Goal: Task Accomplishment & Management: Complete application form

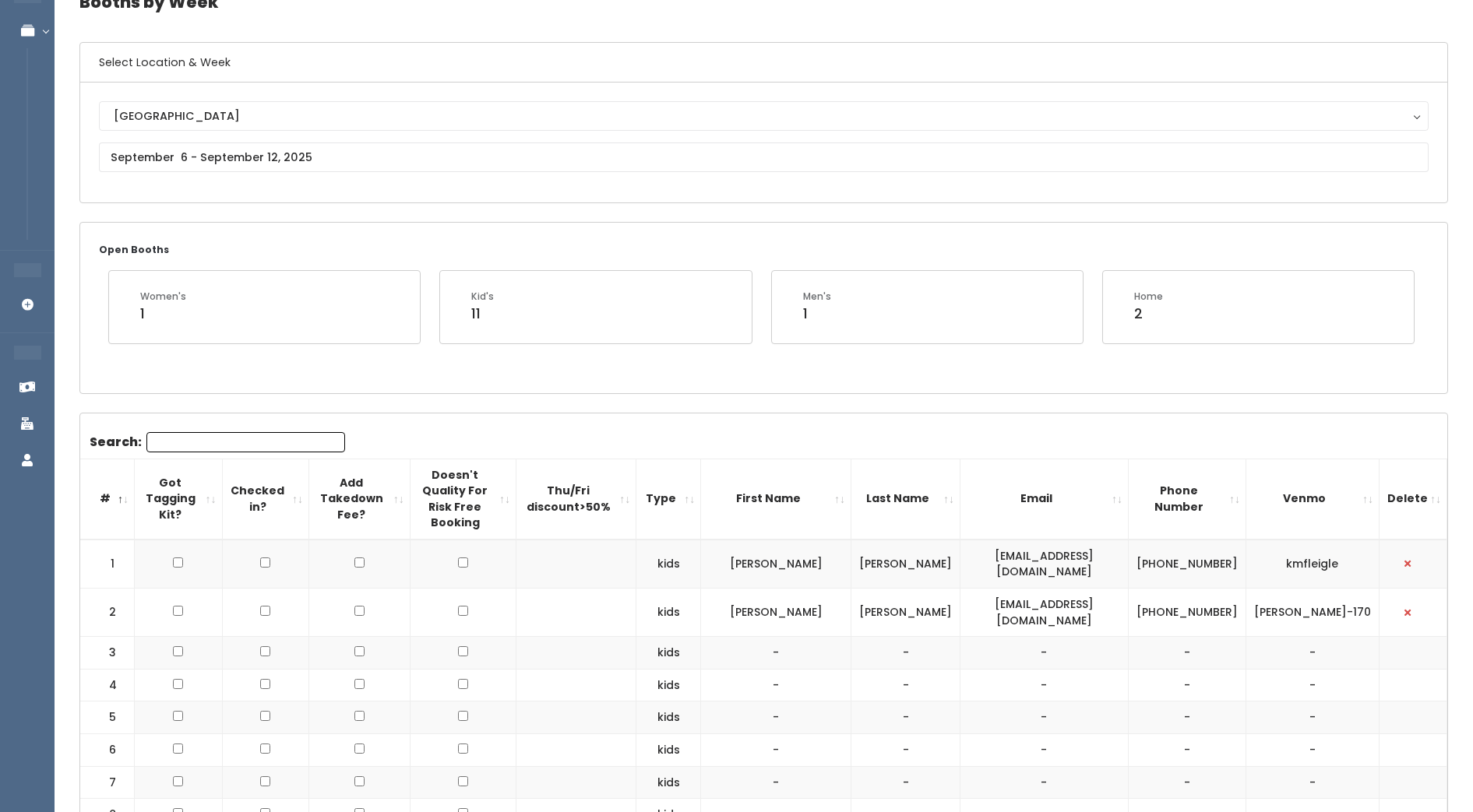
scroll to position [94, 0]
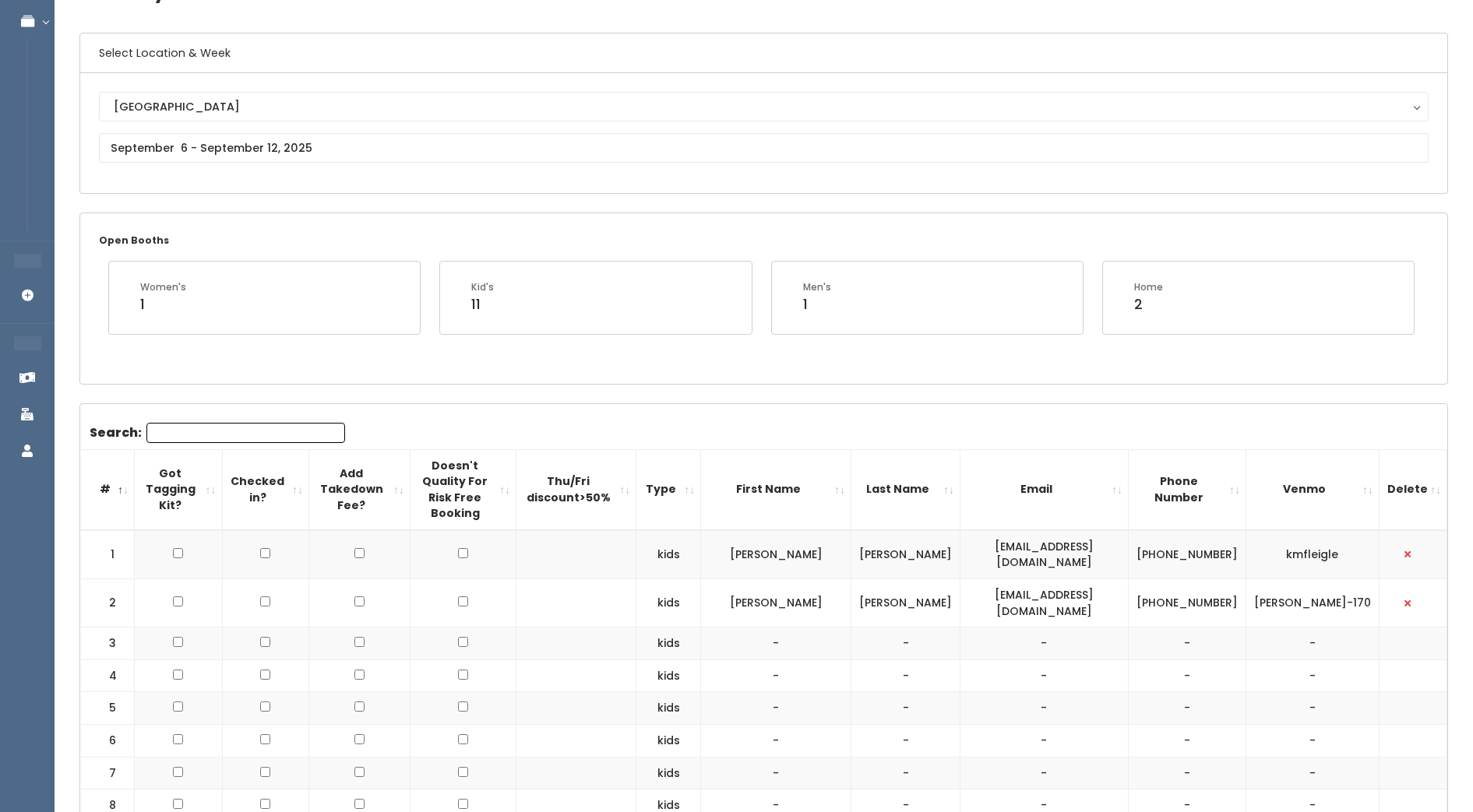
click at [246, 432] on input "Search:" at bounding box center [245, 433] width 199 height 20
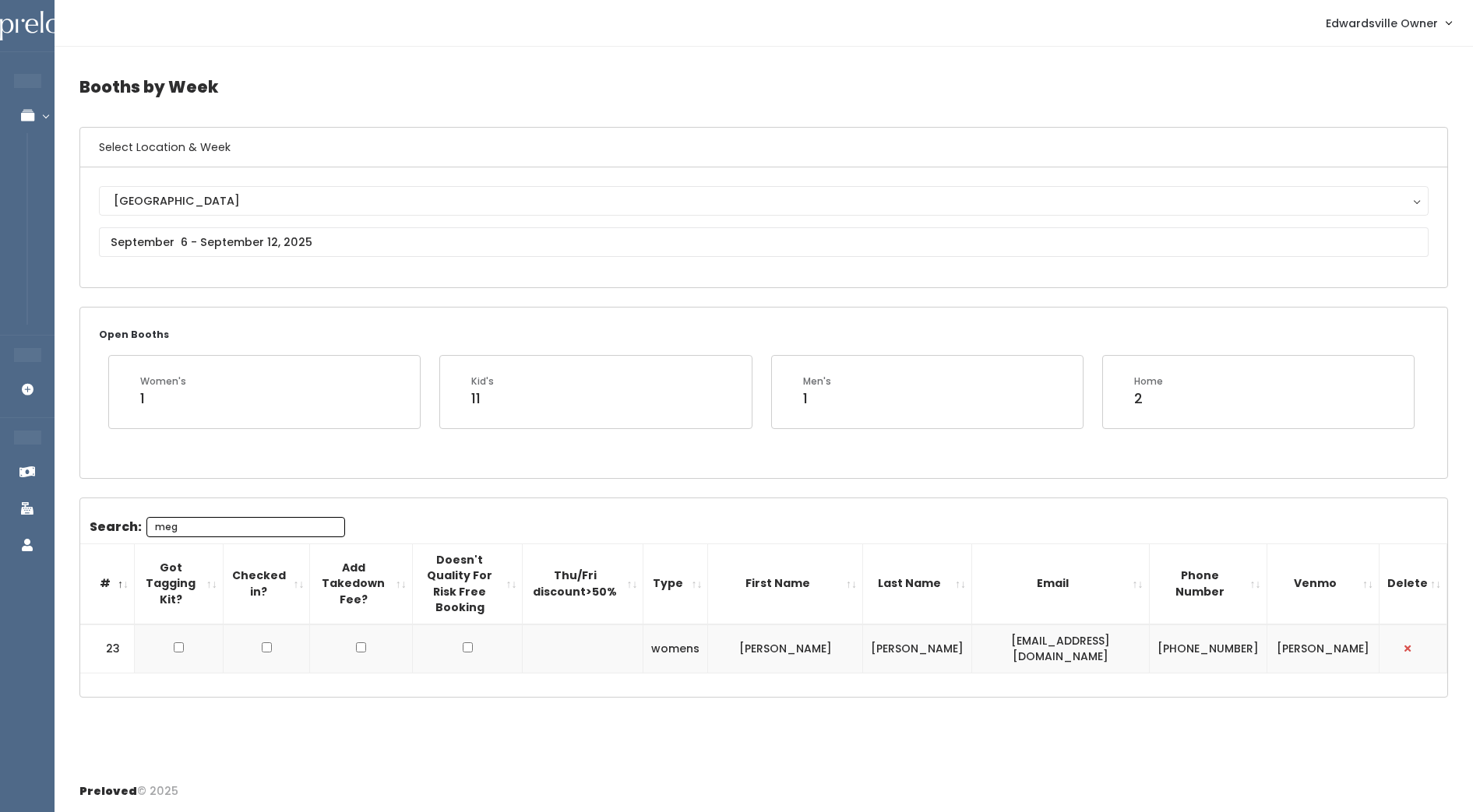
scroll to position [0, 0]
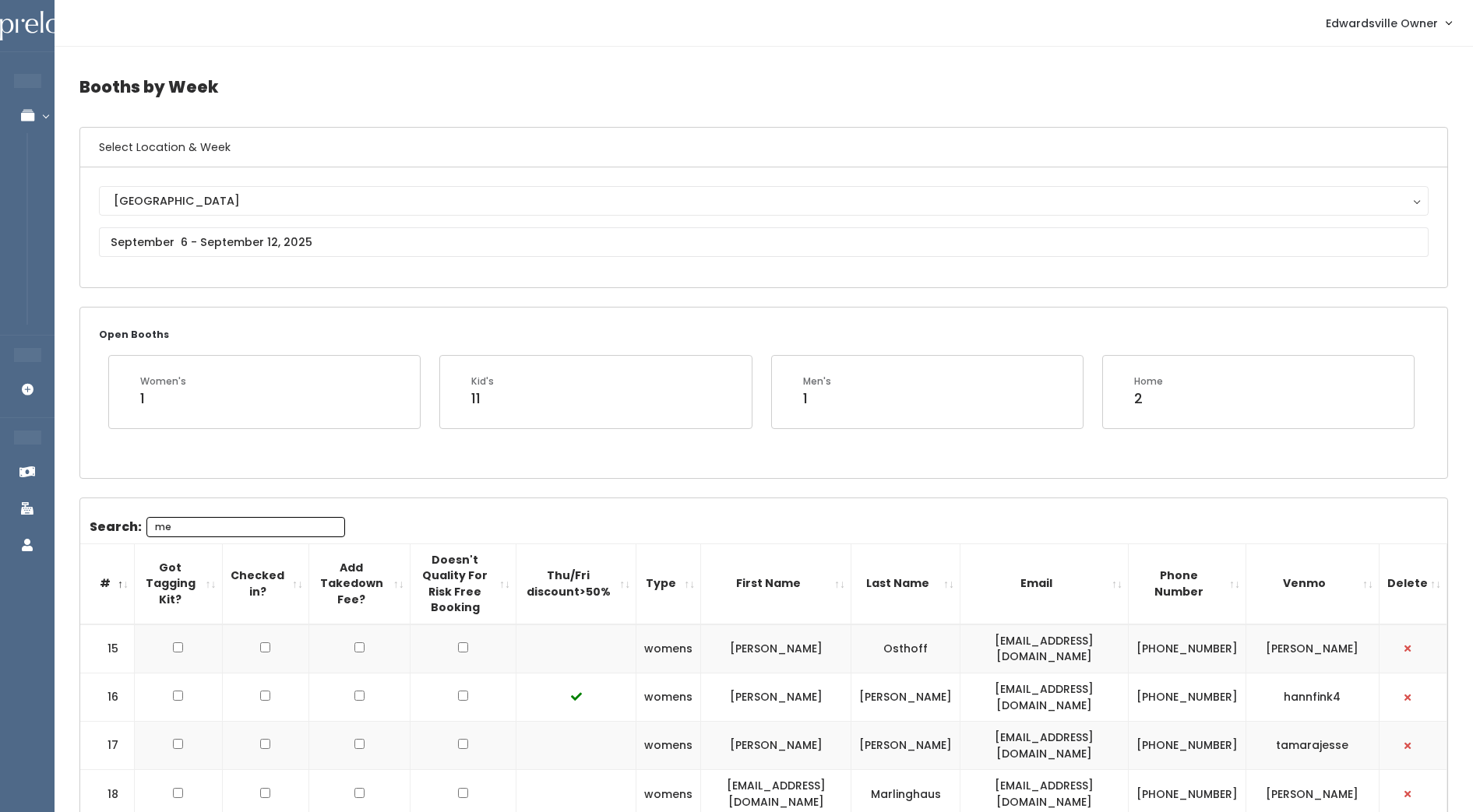
type input "m"
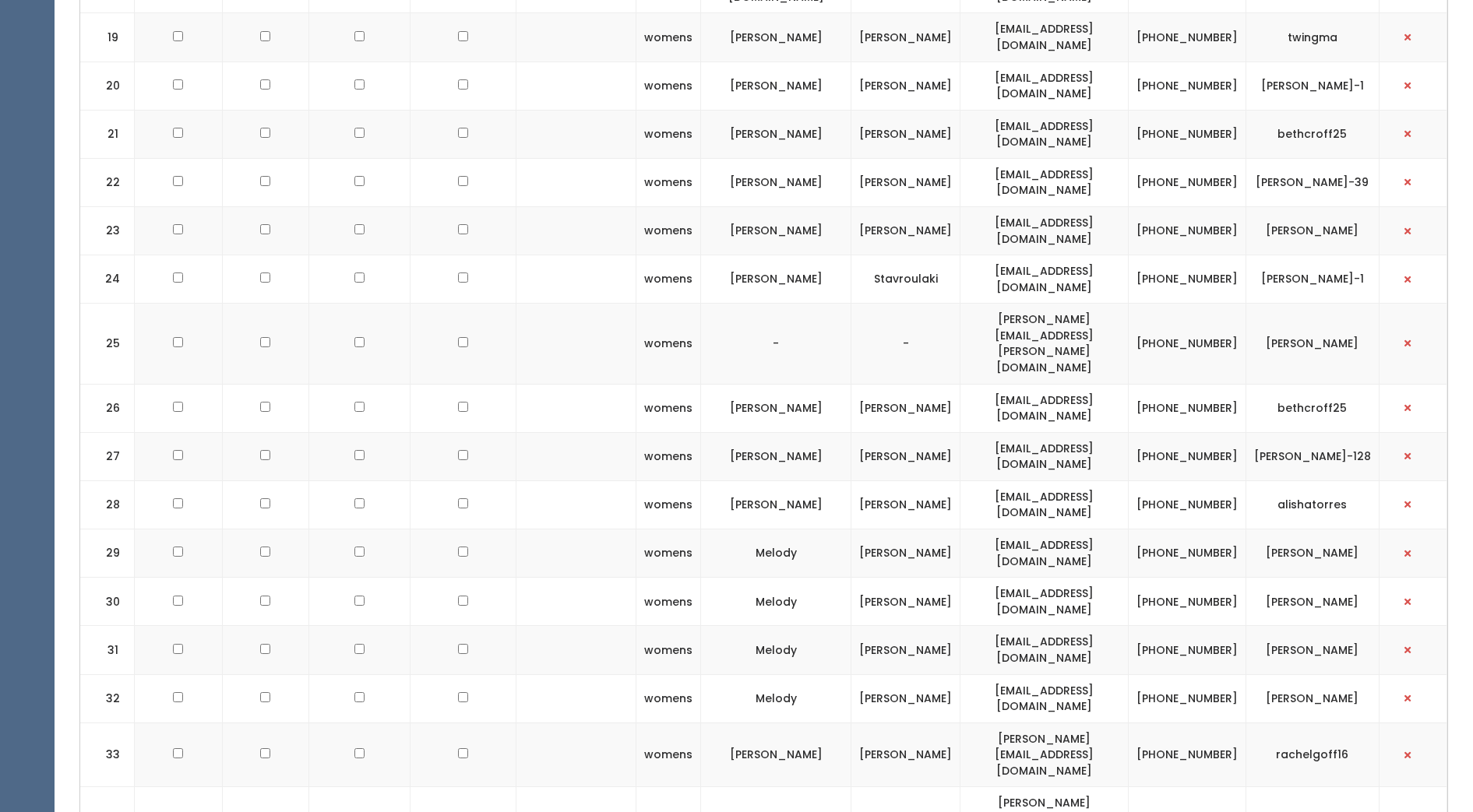
scroll to position [1097, 0]
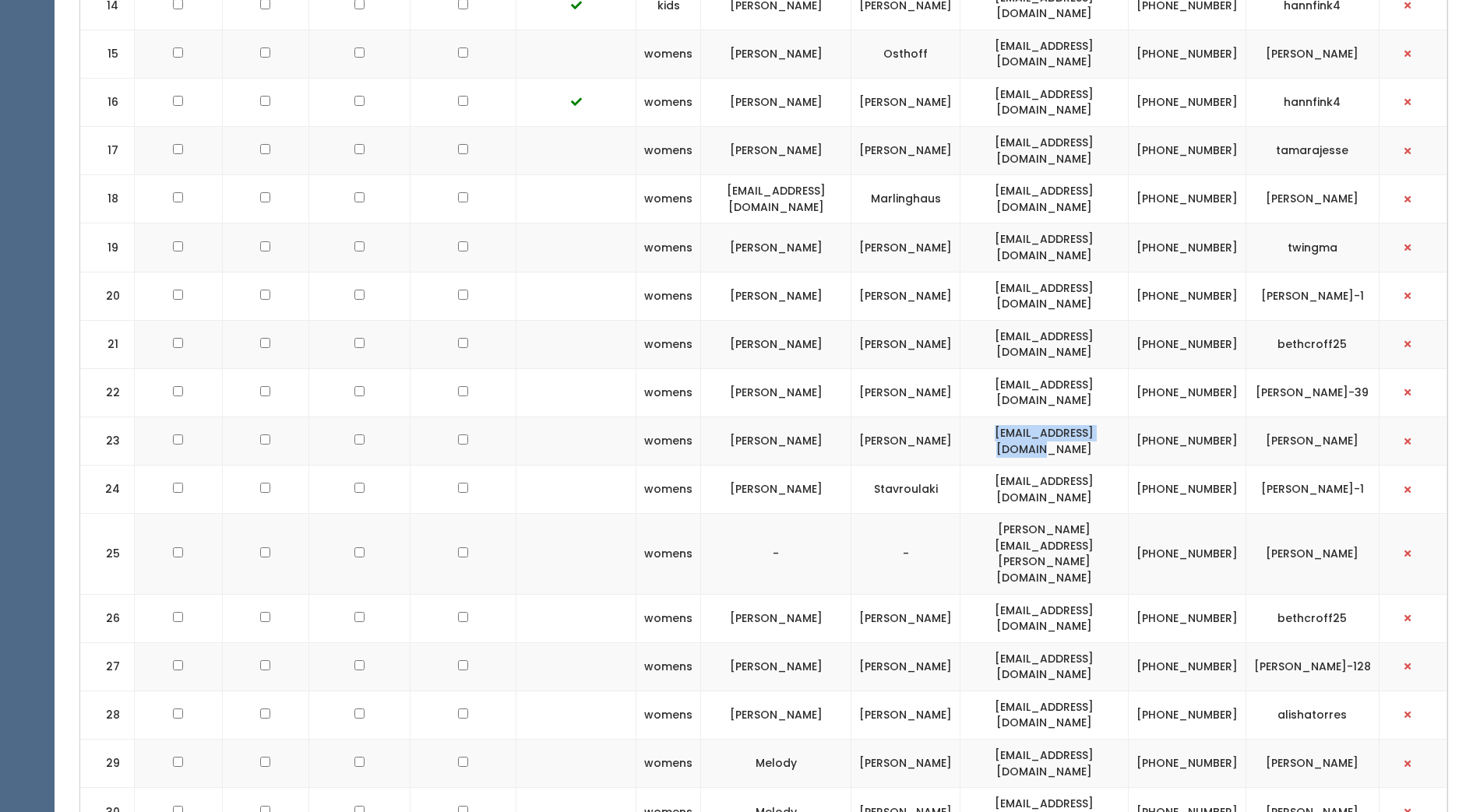
drag, startPoint x: 1004, startPoint y: 431, endPoint x: 1169, endPoint y: 434, distance: 165.0
click at [1129, 434] on td "[EMAIL_ADDRESS][DOMAIN_NAME]" at bounding box center [1045, 441] width 168 height 48
drag, startPoint x: 1169, startPoint y: 434, endPoint x: 1104, endPoint y: 431, distance: 65.1
click at [1104, 431] on td "[EMAIL_ADDRESS][DOMAIN_NAME]" at bounding box center [1045, 441] width 168 height 48
copy td "[EMAIL_ADDRESS][DOMAIN_NAME]"
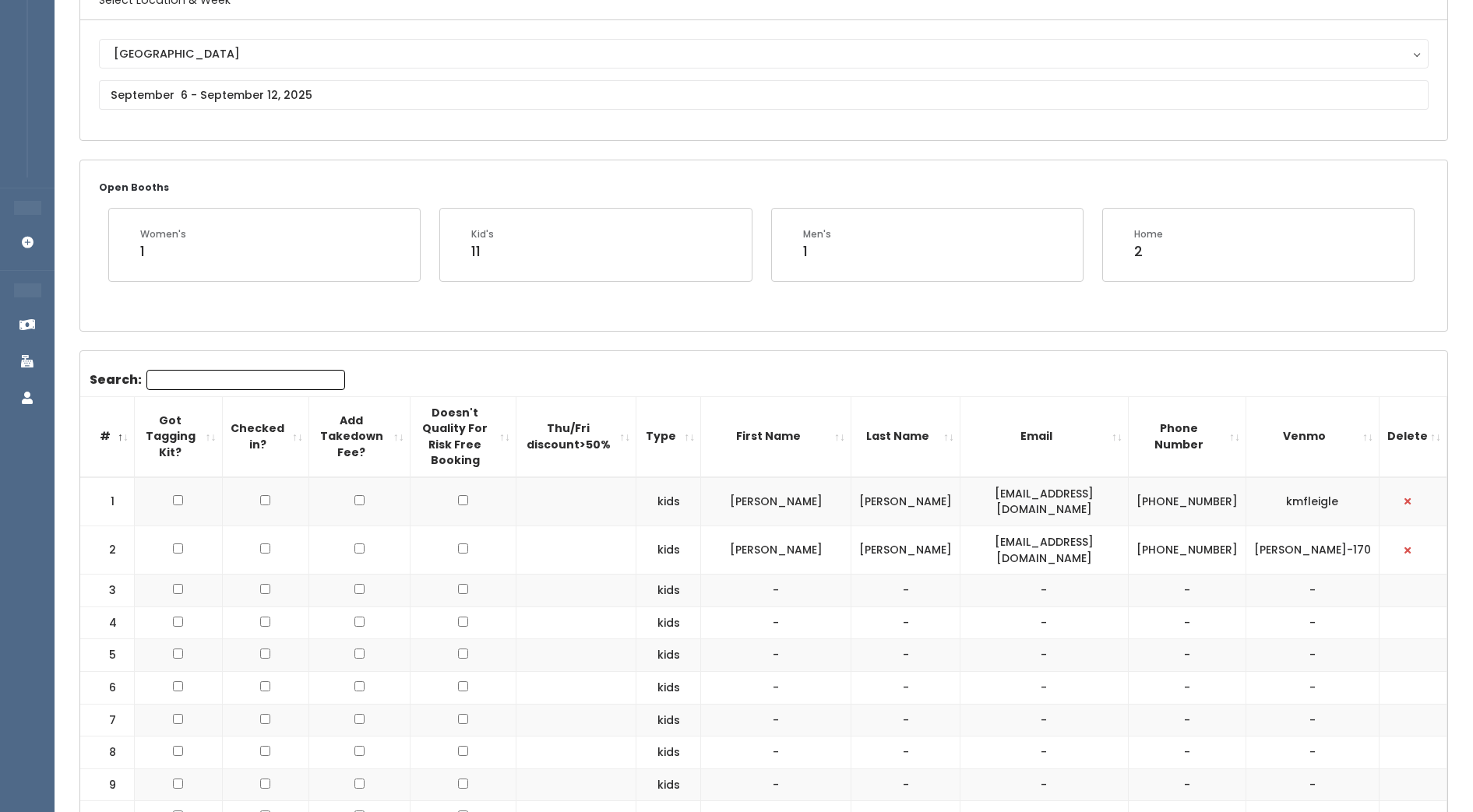
scroll to position [0, 0]
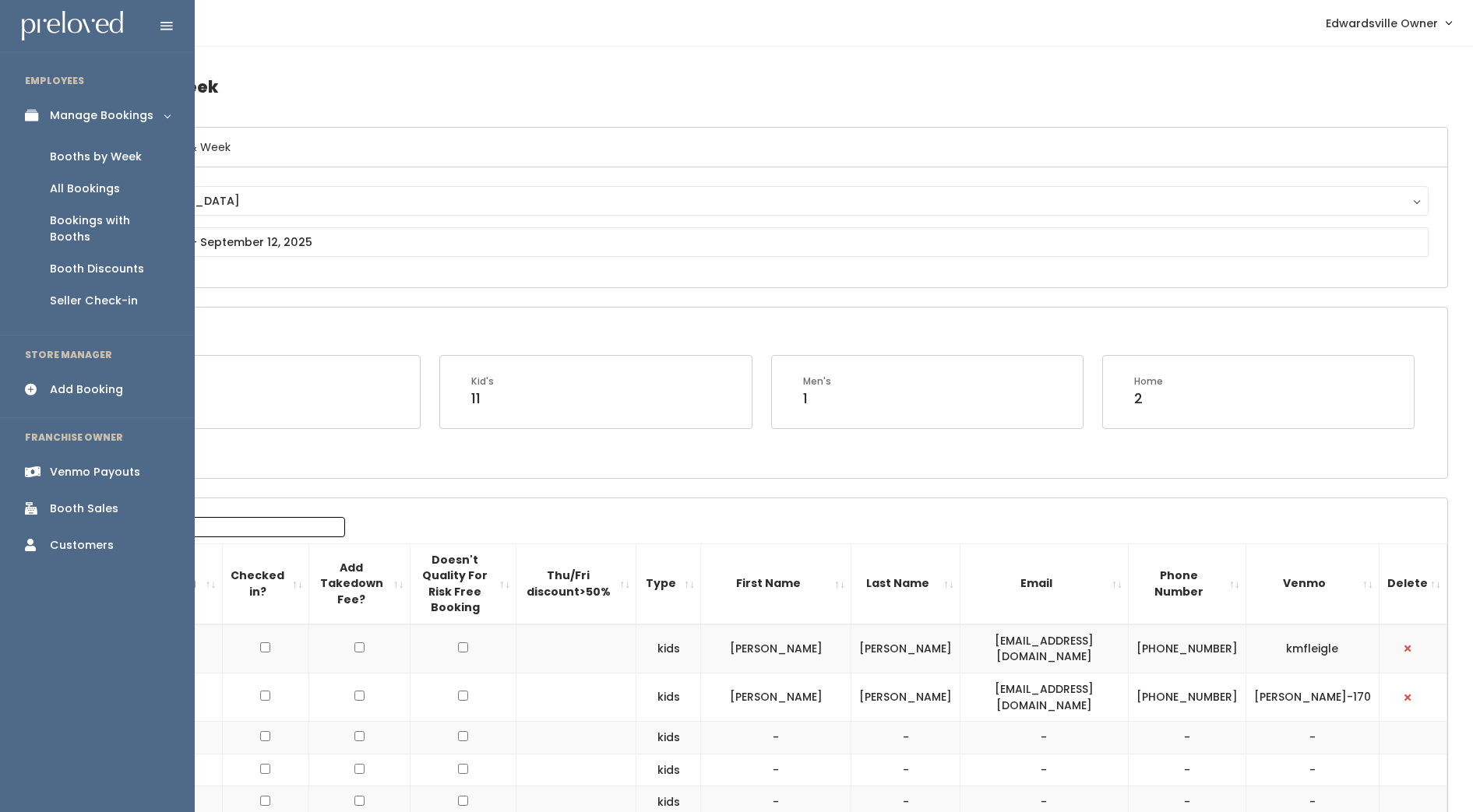
click at [96, 382] on div "Add Booking" at bounding box center [86, 390] width 73 height 17
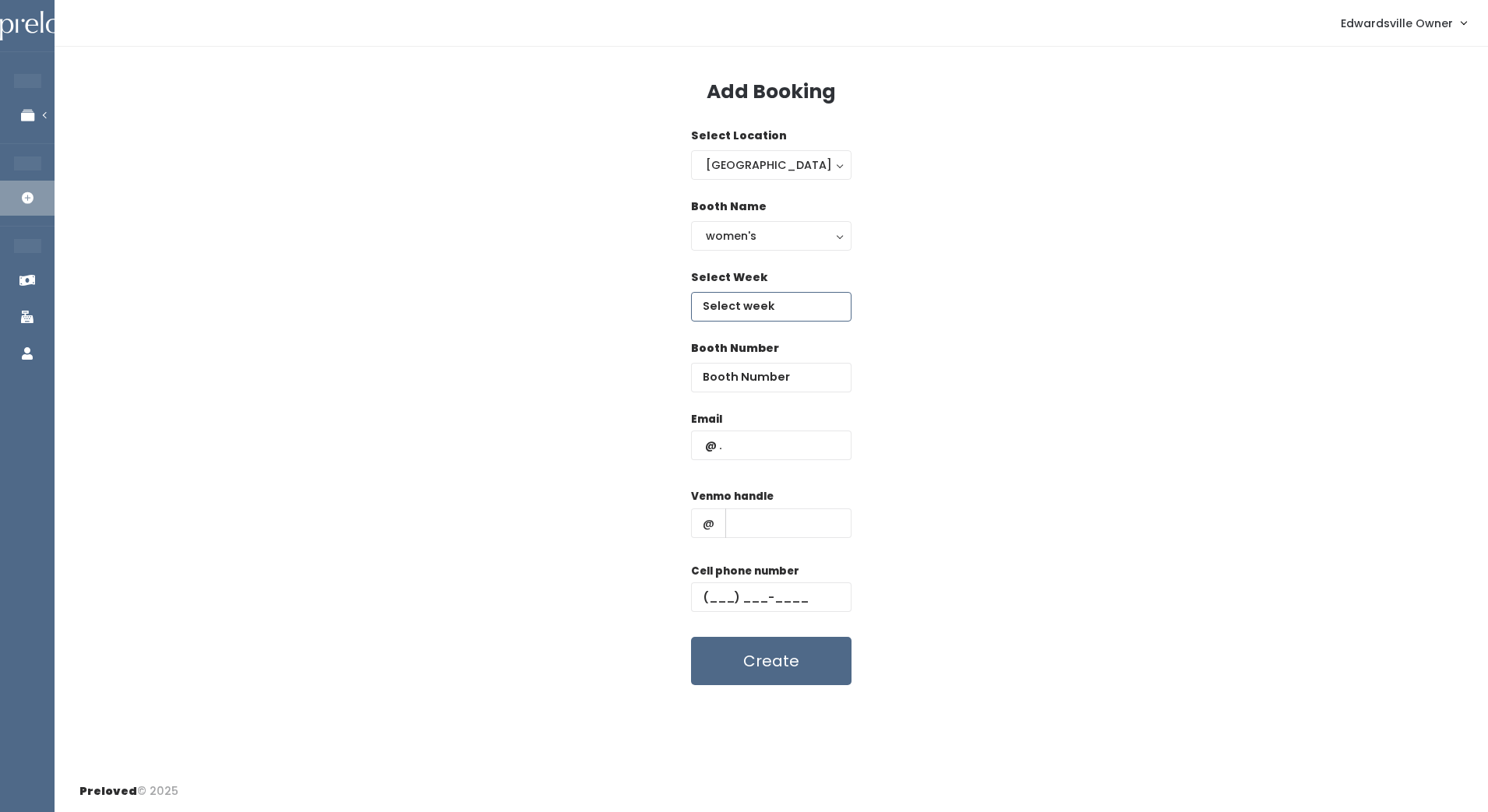
click at [805, 310] on input "text" at bounding box center [772, 307] width 161 height 30
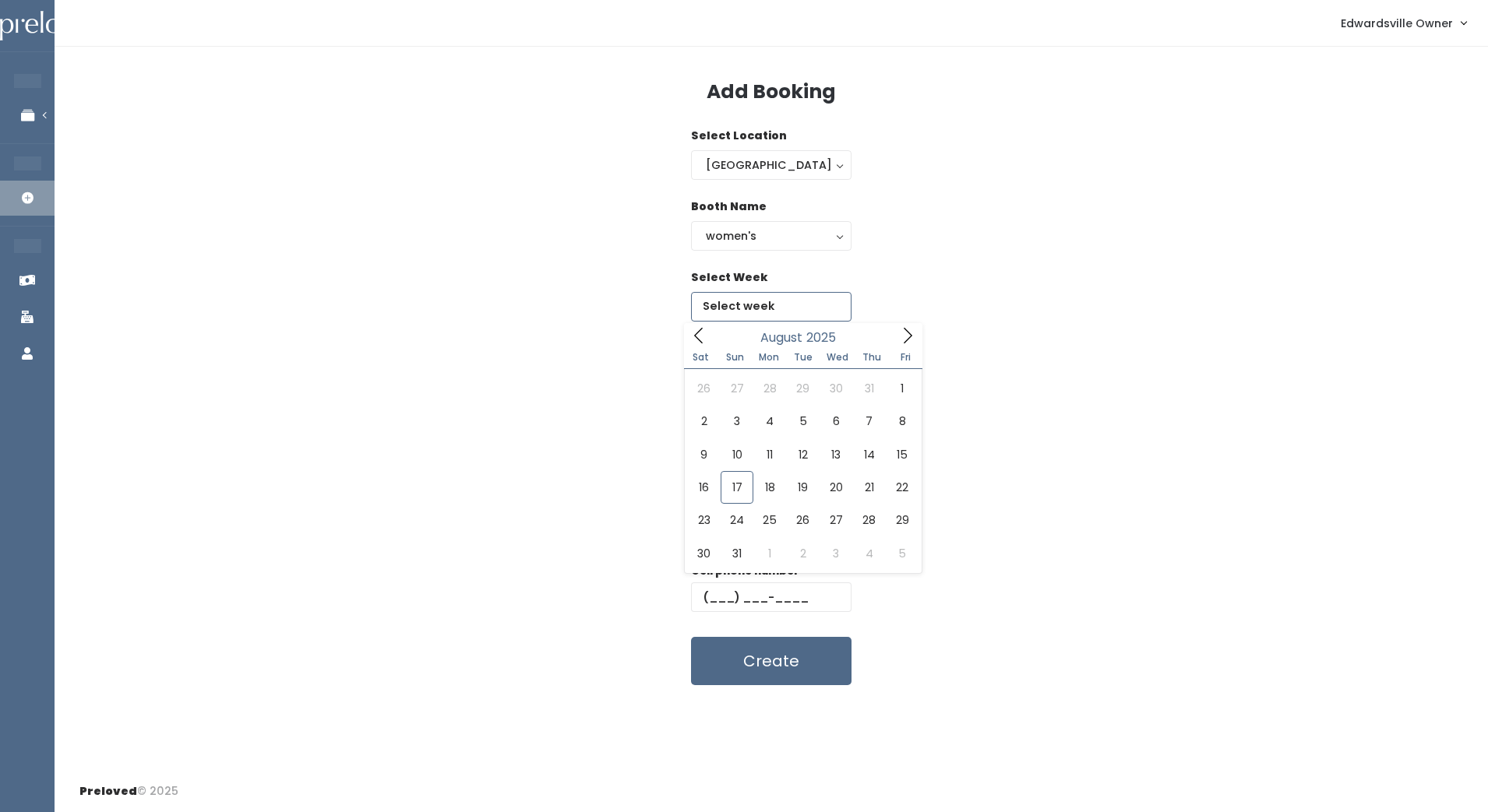
click at [910, 336] on icon at bounding box center [908, 335] width 8 height 16
type input "[DATE] to [DATE]"
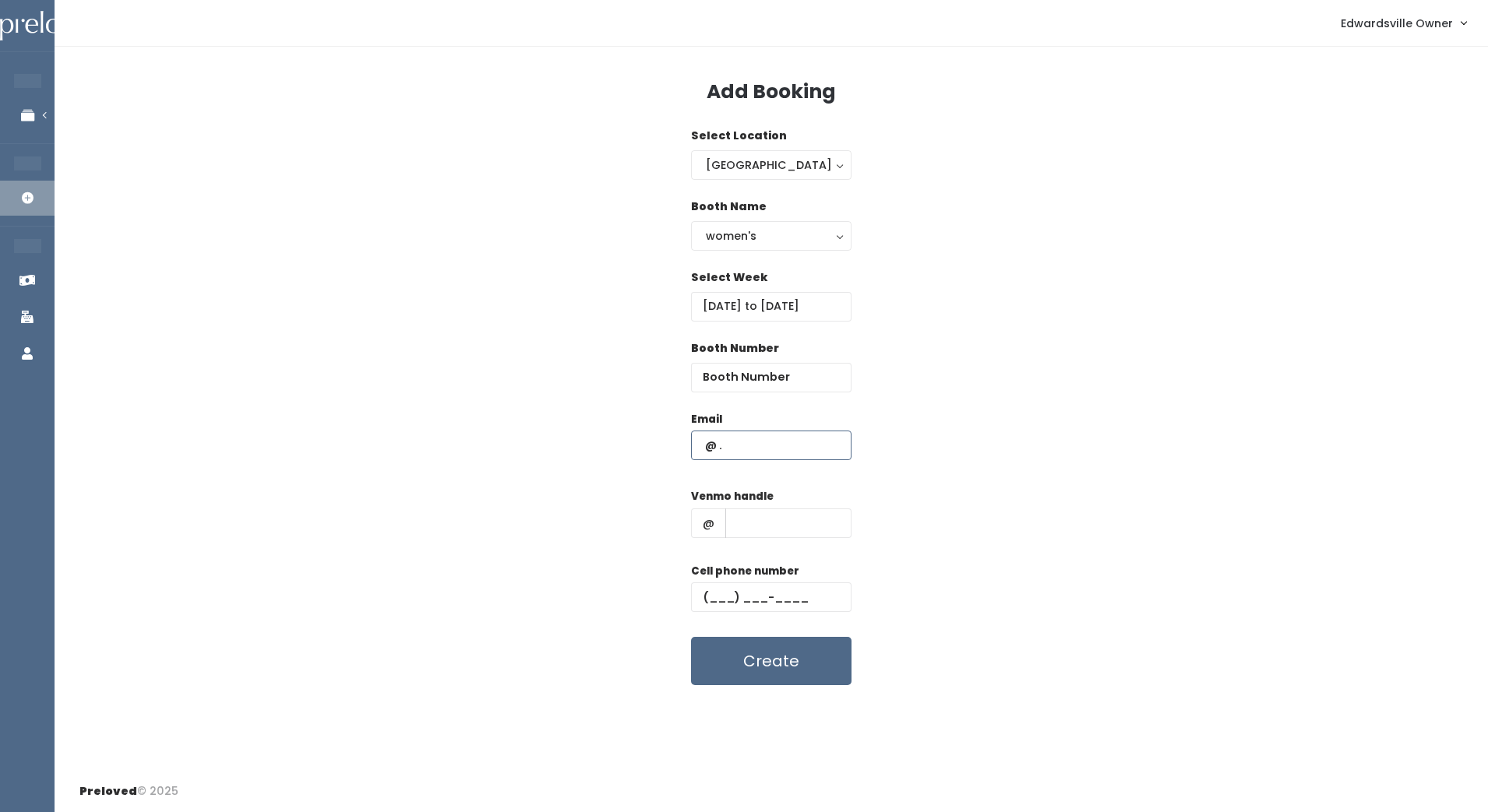
click at [770, 452] on input "text" at bounding box center [772, 445] width 161 height 30
paste input "meganradae02@gmail.com"
type input "meganradae02@gmail.com"
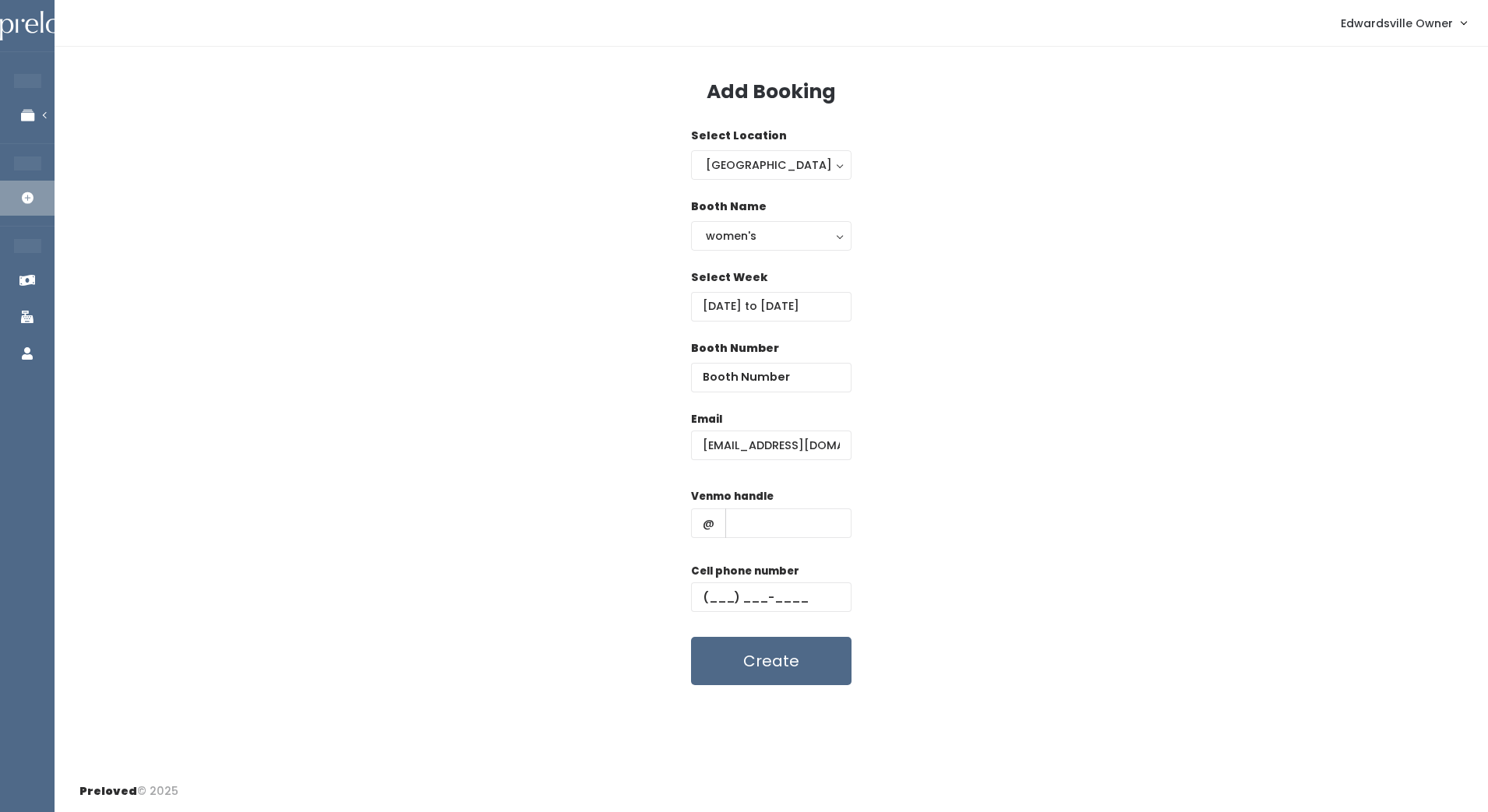
click at [970, 564] on div "Email meganradae02@gmail.com Venmo handle @ Cell phone number Create" at bounding box center [771, 549] width 1384 height 275
click at [799, 529] on input "text" at bounding box center [788, 524] width 127 height 30
click at [727, 585] on input "text" at bounding box center [772, 598] width 161 height 30
click at [745, 521] on input "text" at bounding box center [788, 524] width 127 height 30
paste input "[PERSON_NAME]"
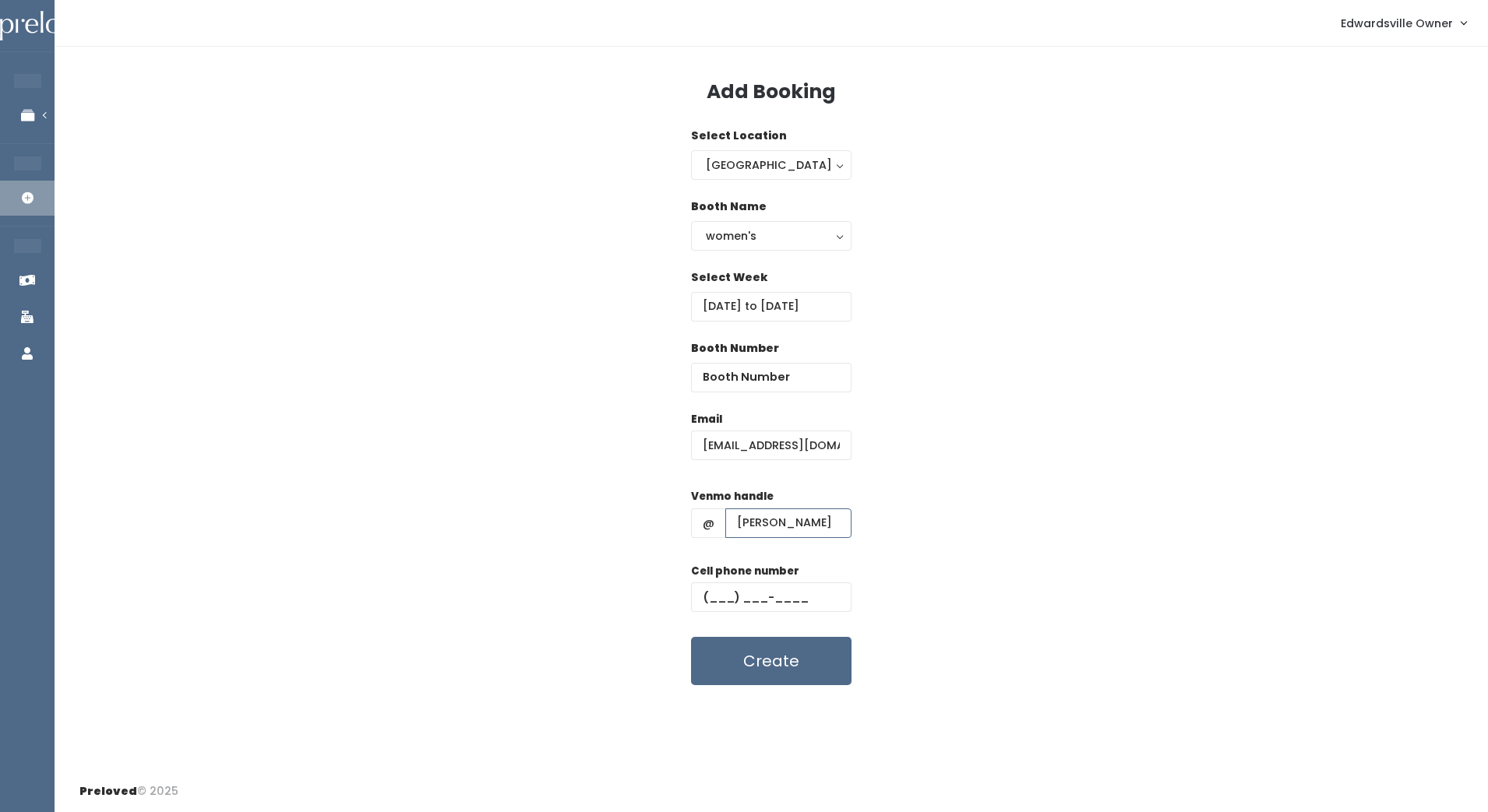
scroll to position [0, 18]
type input "[PERSON_NAME]"
click at [752, 382] on input "number" at bounding box center [772, 378] width 161 height 30
type input "46"
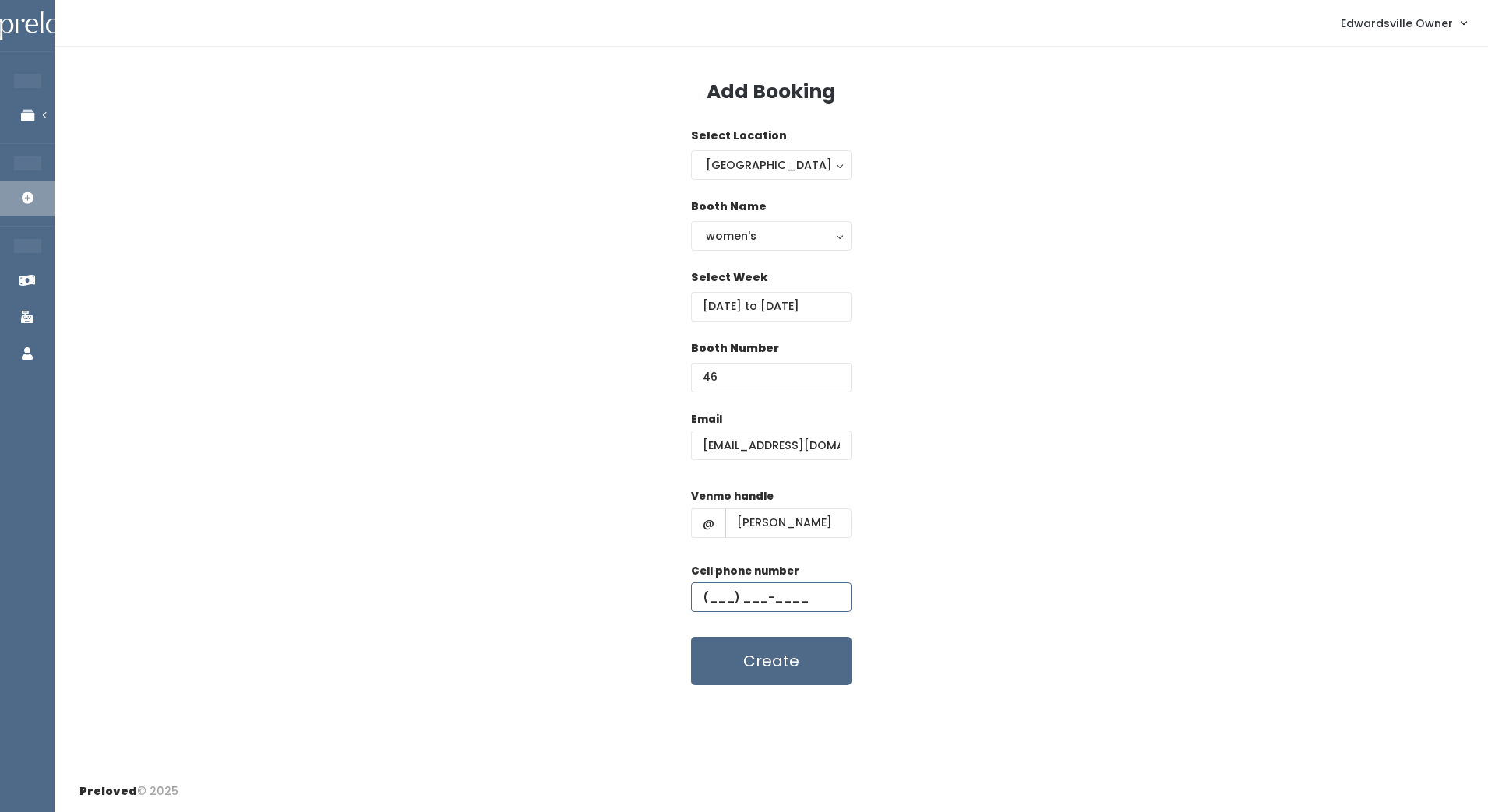
click at [714, 600] on input "text" at bounding box center [772, 598] width 161 height 30
paste input "[PHONE_NUMBER]"
type input "(618) 660-7494"
click at [826, 236] on div "women's" at bounding box center [772, 236] width 131 height 18
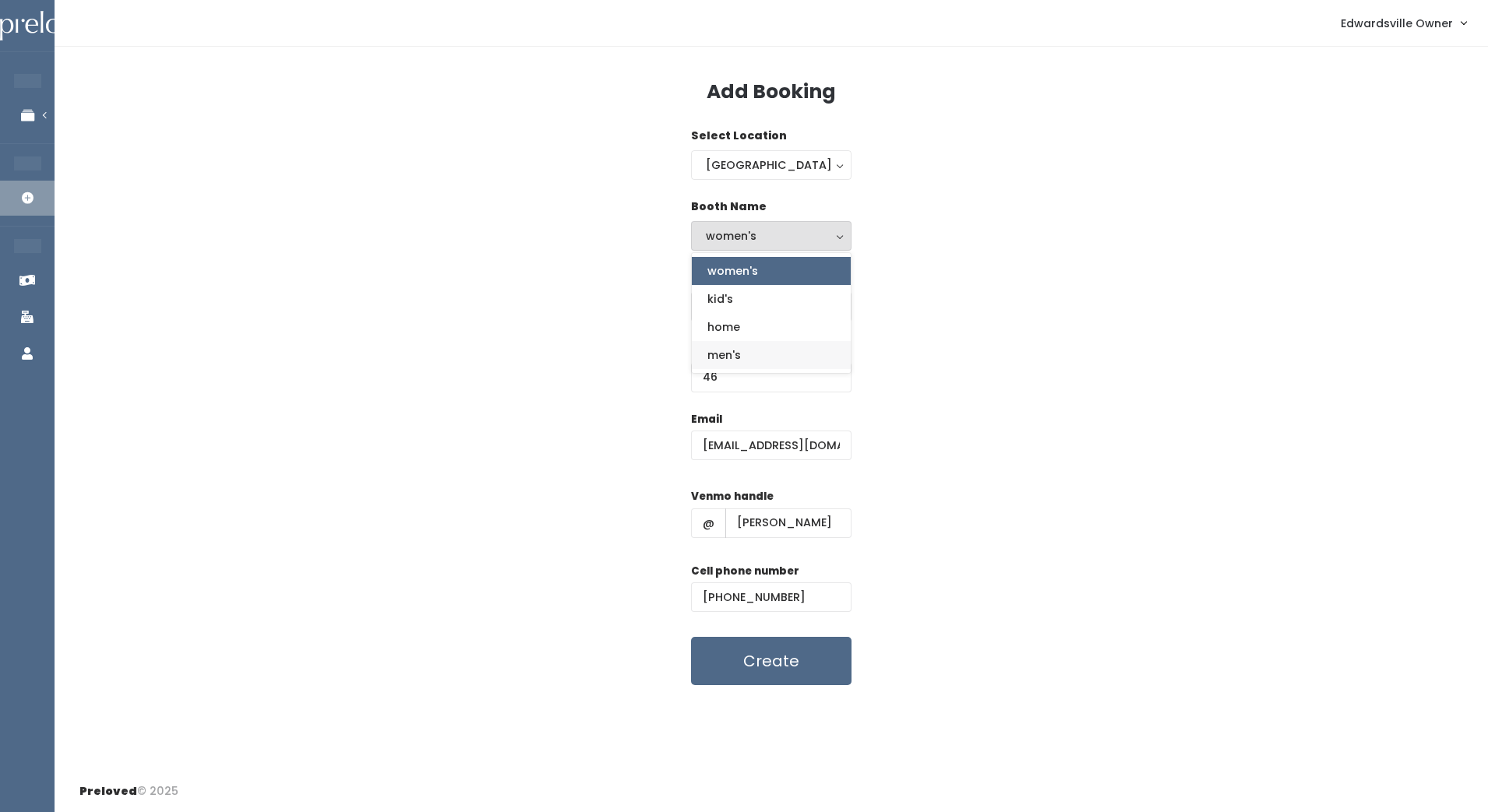
click at [774, 351] on link "men's" at bounding box center [772, 355] width 159 height 28
select select "mens"
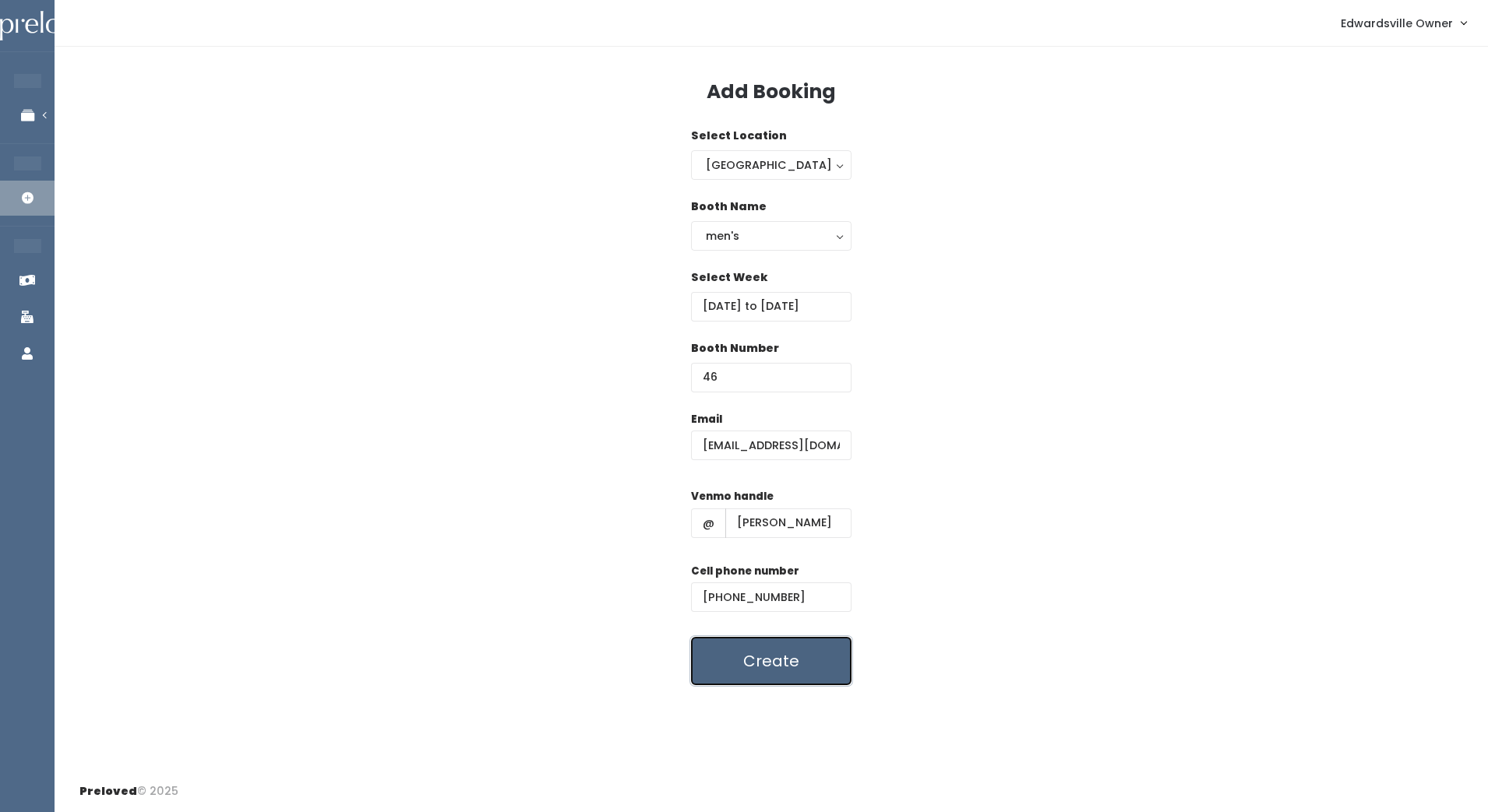
click at [787, 675] on button "Create" at bounding box center [772, 661] width 161 height 48
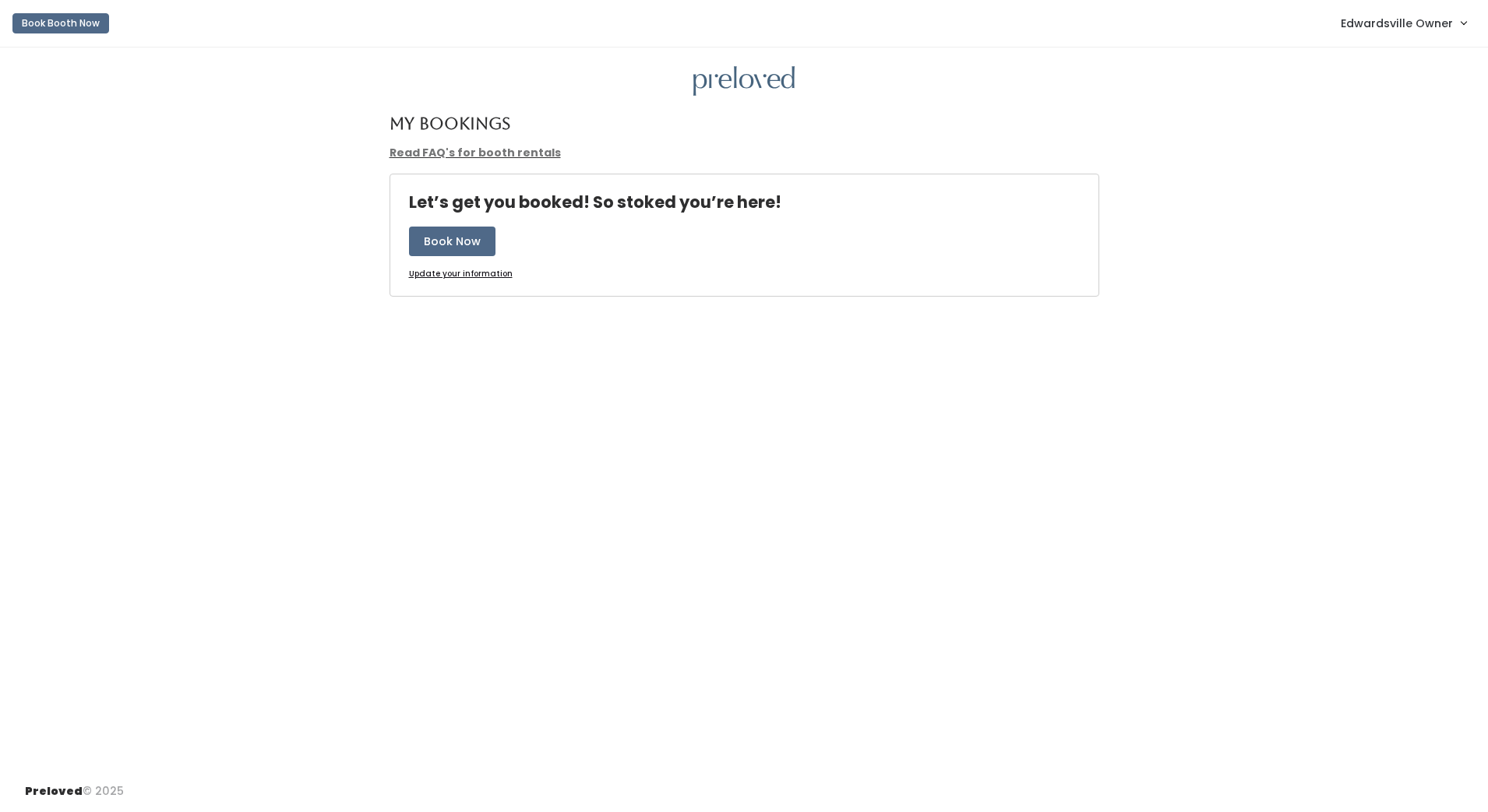
click at [1418, 26] on span "Edwardsville Owner" at bounding box center [1397, 23] width 112 height 18
click at [1418, 51] on link "Admin Home" at bounding box center [1411, 61] width 140 height 28
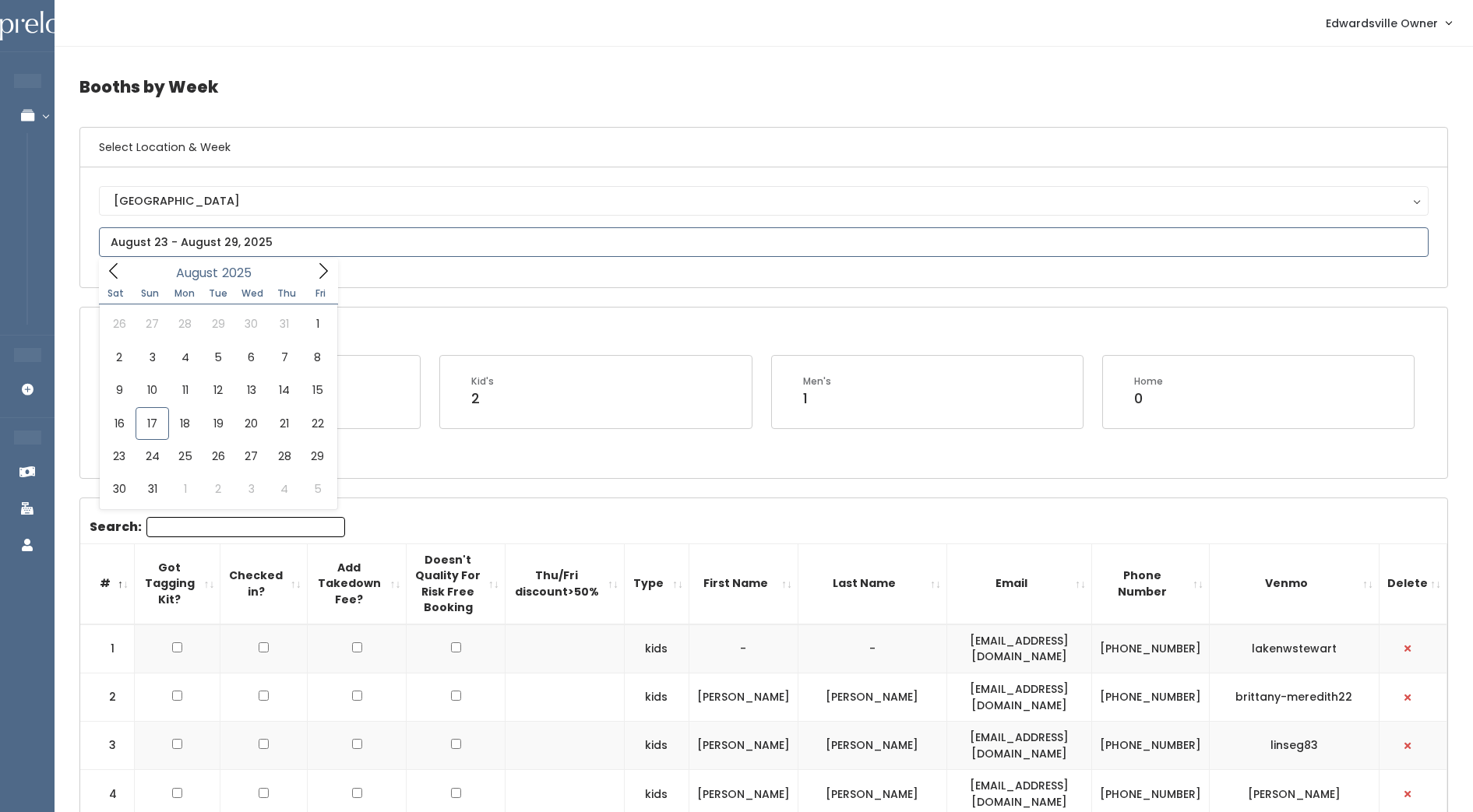
click at [305, 248] on input "text" at bounding box center [763, 242] width 1330 height 30
click at [323, 271] on icon at bounding box center [323, 271] width 18 height 18
type input "September 6 to September 12"
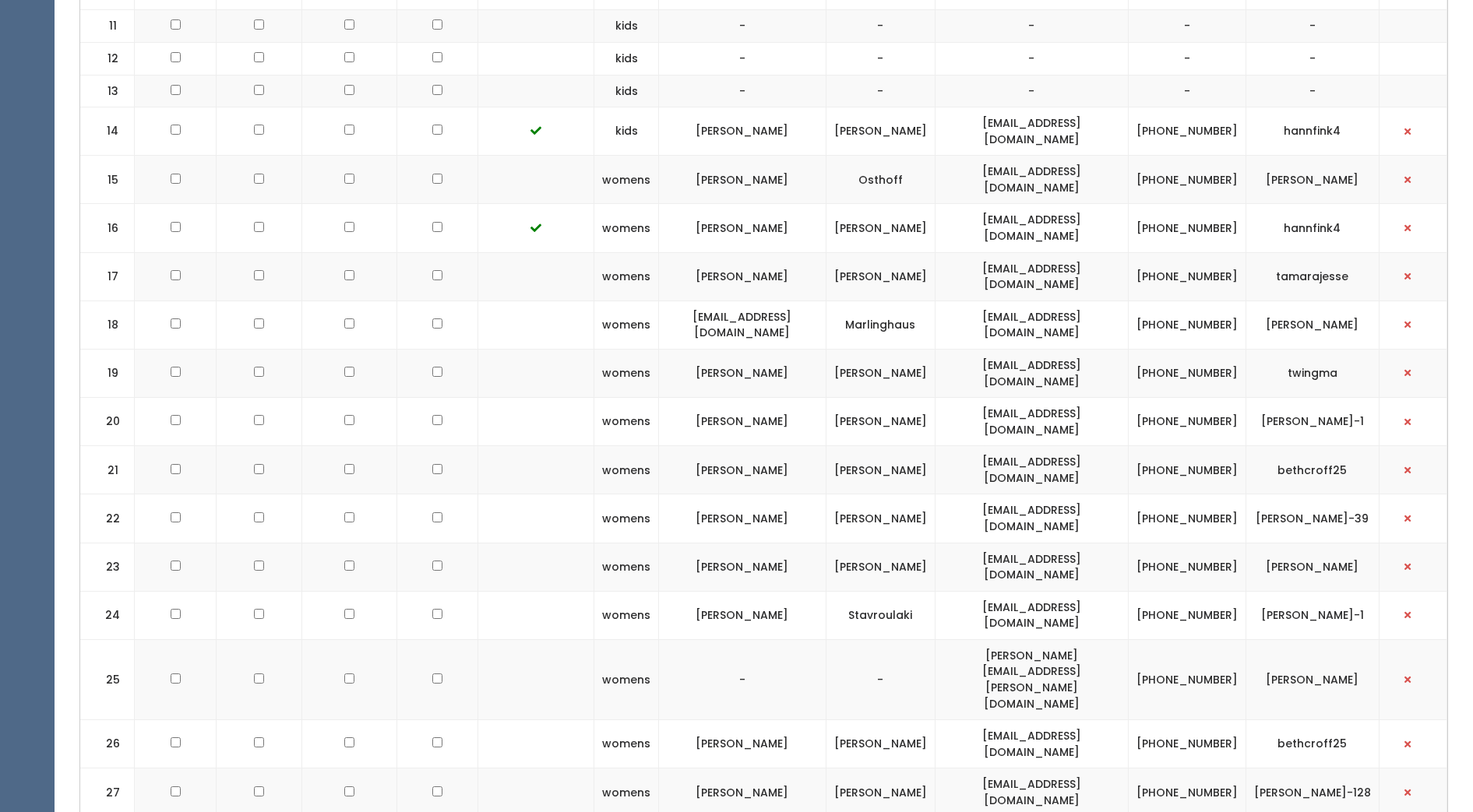
scroll to position [1012, 0]
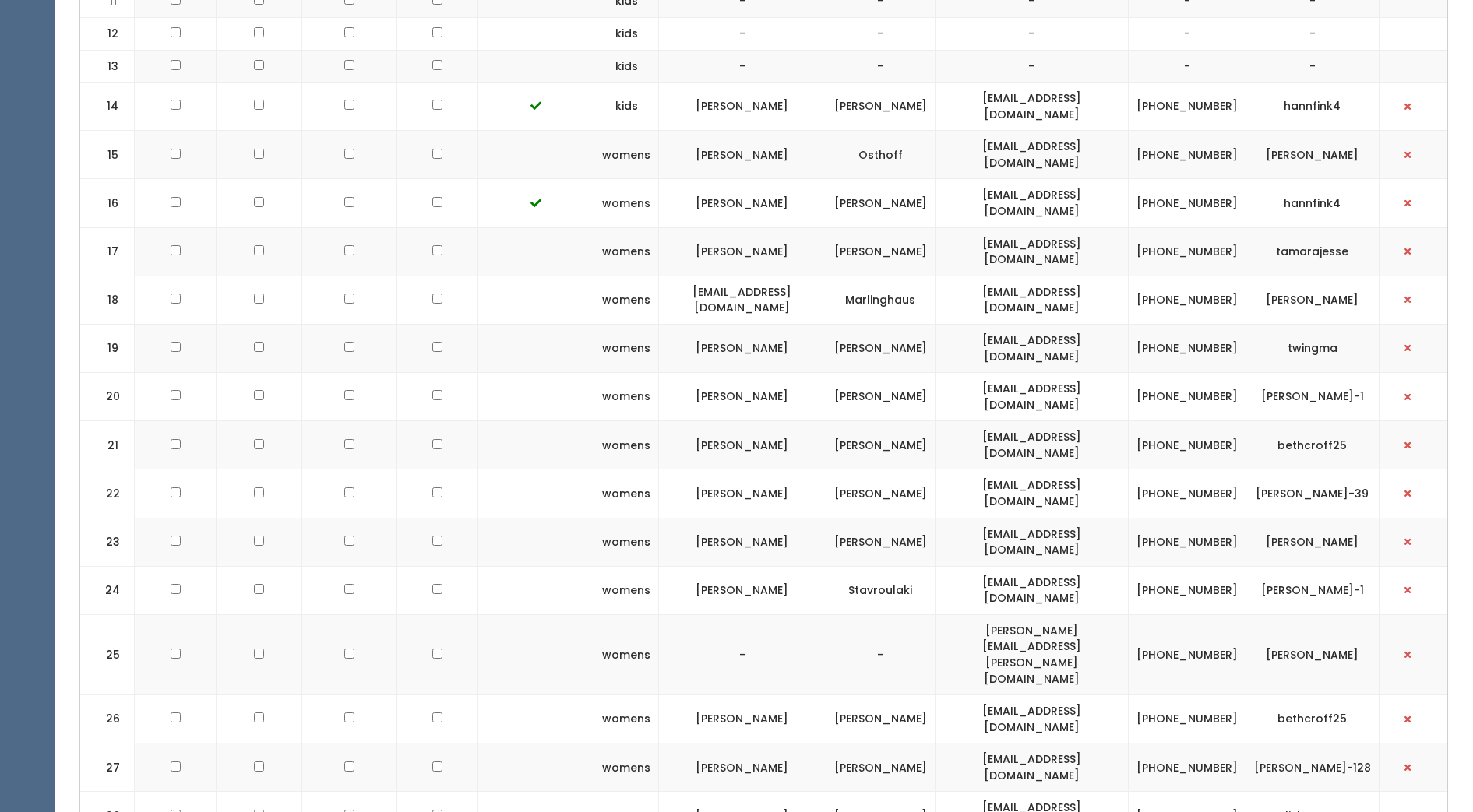
drag, startPoint x: 1279, startPoint y: 538, endPoint x: 1337, endPoint y: 553, distance: 59.9
click at [1337, 553] on td "[PERSON_NAME]" at bounding box center [1312, 542] width 133 height 48
copy td "[PERSON_NAME]"
drag, startPoint x: 1186, startPoint y: 535, endPoint x: 1248, endPoint y: 553, distance: 64.6
click at [1246, 553] on td "(618) 660-7494" at bounding box center [1187, 542] width 117 height 48
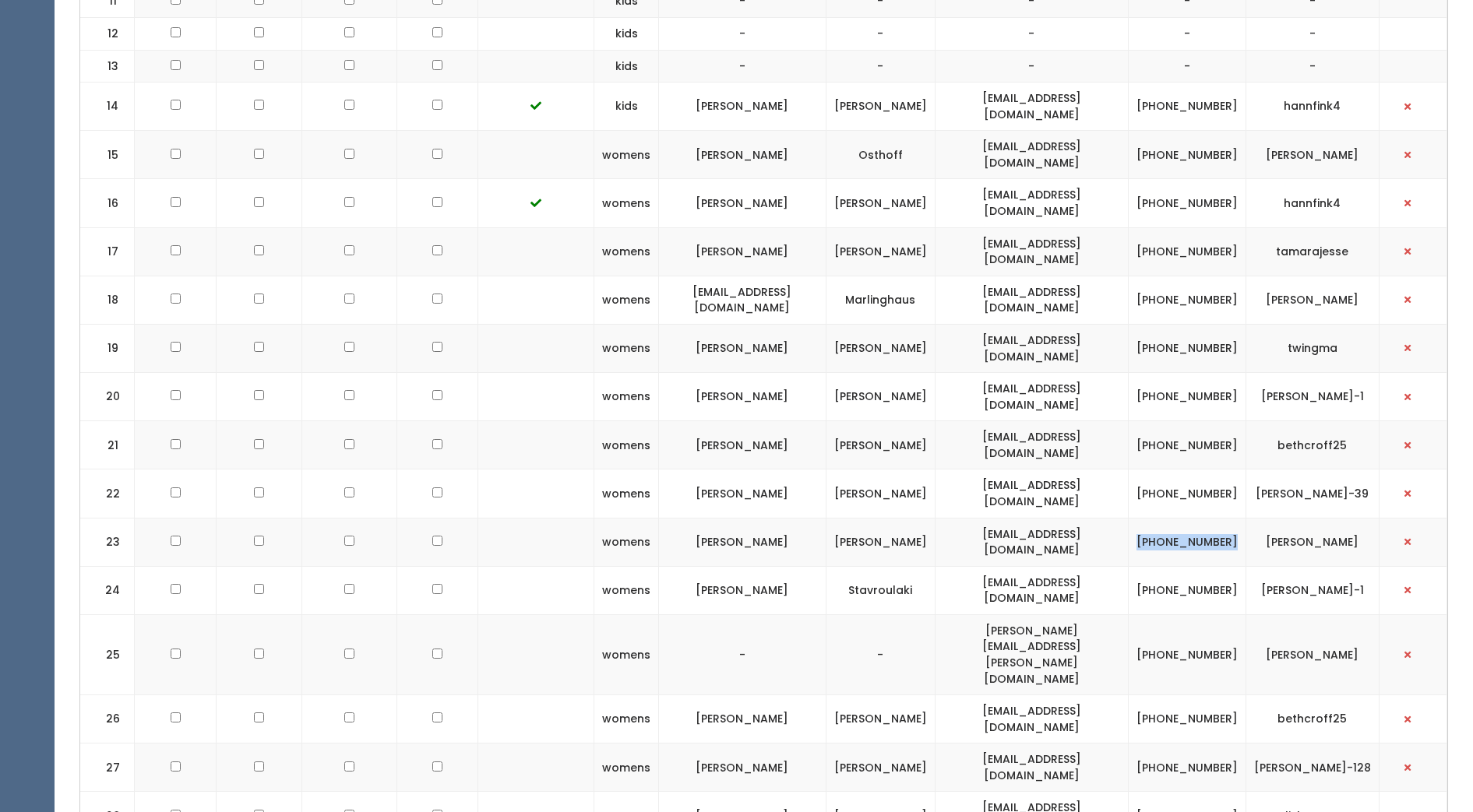
drag, startPoint x: 1248, startPoint y: 553, endPoint x: 1211, endPoint y: 542, distance: 38.6
copy td "(618) 660-7494"
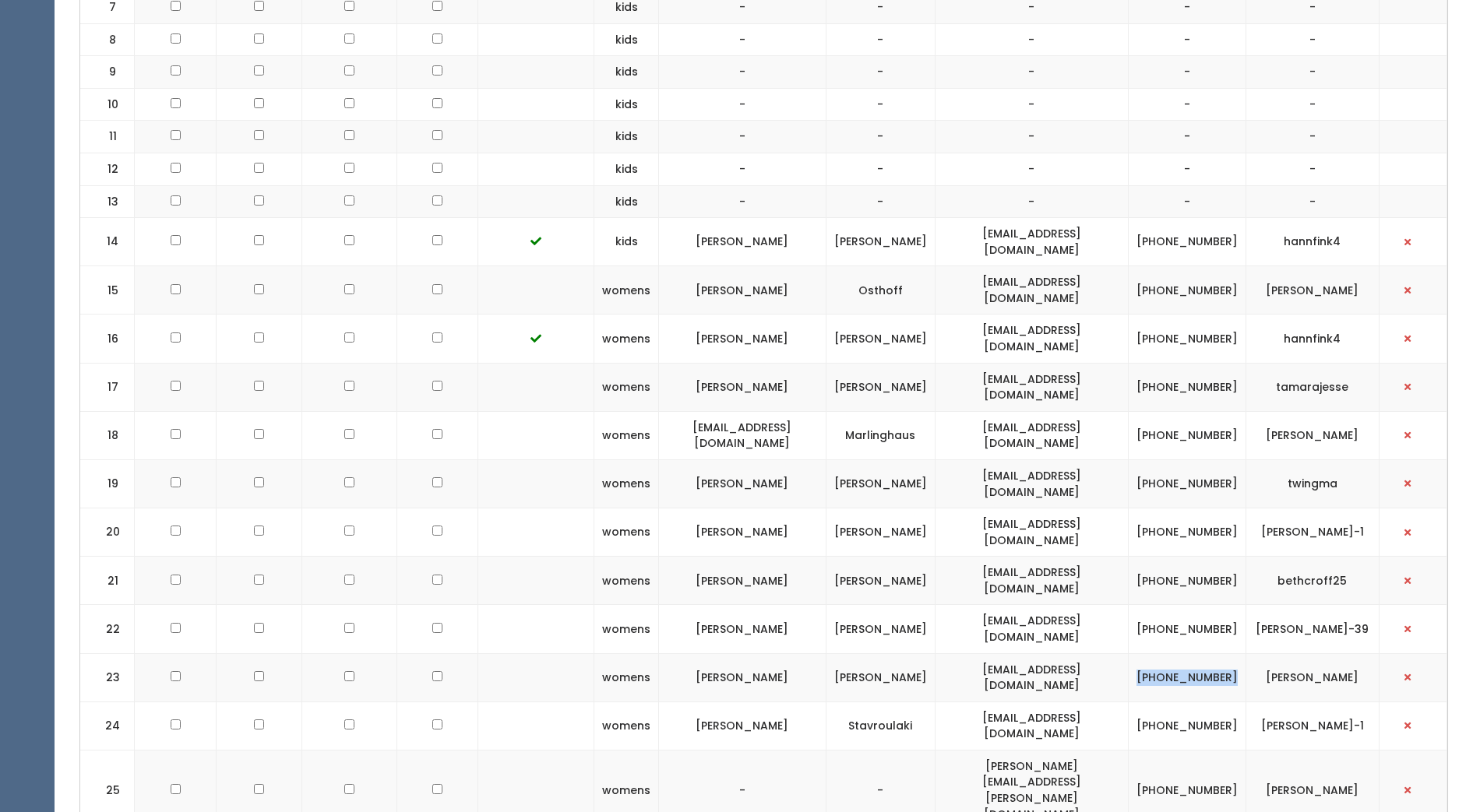
scroll to position [278, 0]
